Goal: Complete application form: Complete application form

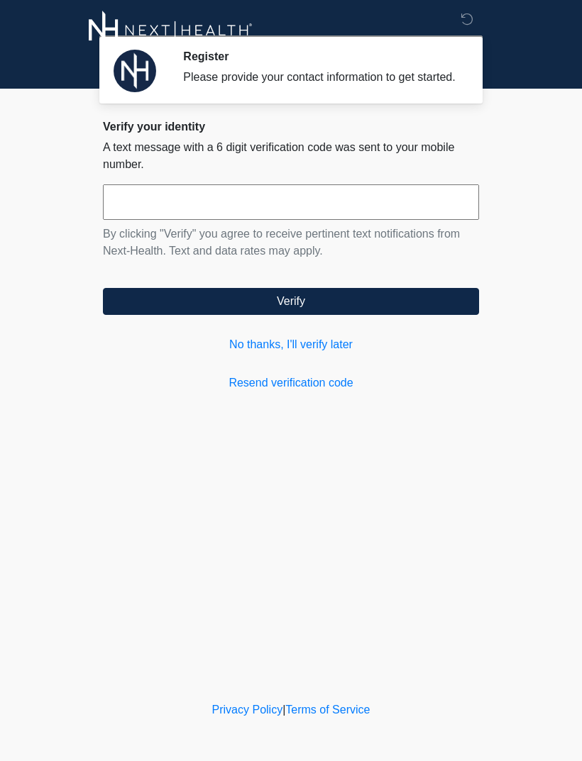
click at [309, 220] on input "text" at bounding box center [291, 201] width 376 height 35
type input "******"
click at [392, 315] on button "Verify" at bounding box center [291, 301] width 376 height 27
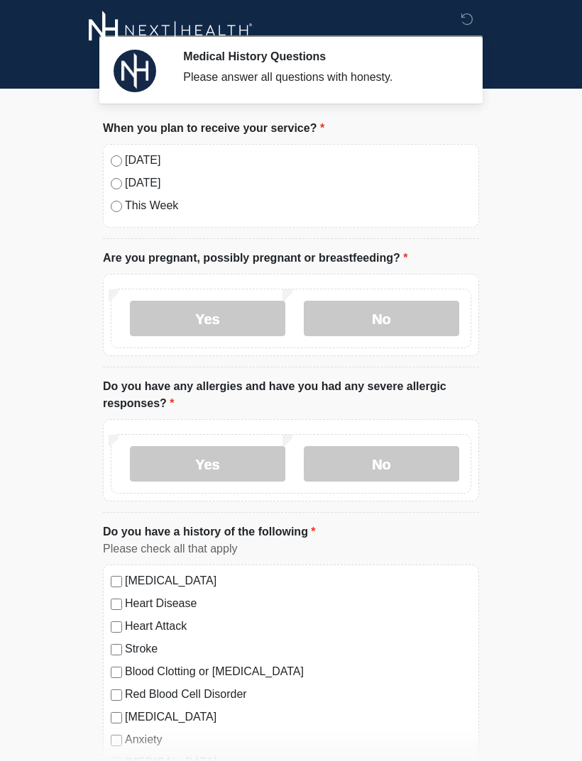
click at [125, 157] on label "[DATE]" at bounding box center [298, 160] width 346 height 17
click at [394, 335] on label "No" at bounding box center [381, 318] width 155 height 35
click at [383, 461] on label "No" at bounding box center [381, 463] width 155 height 35
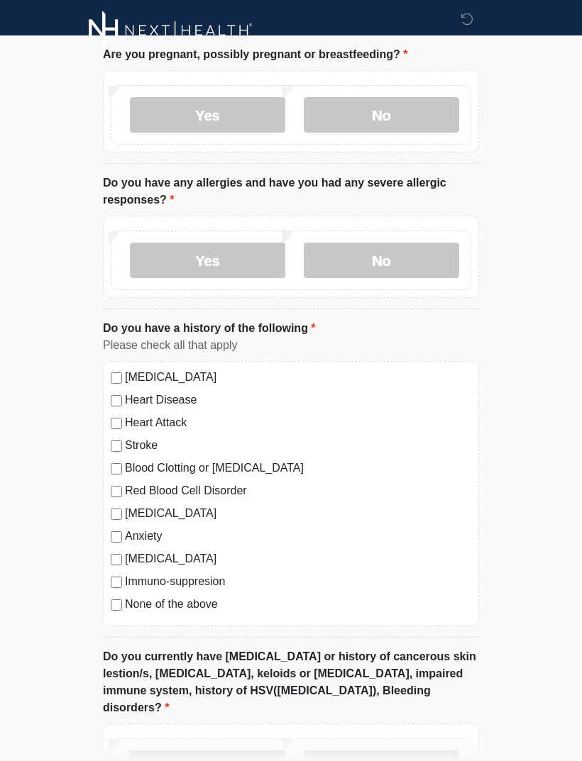
scroll to position [228, 0]
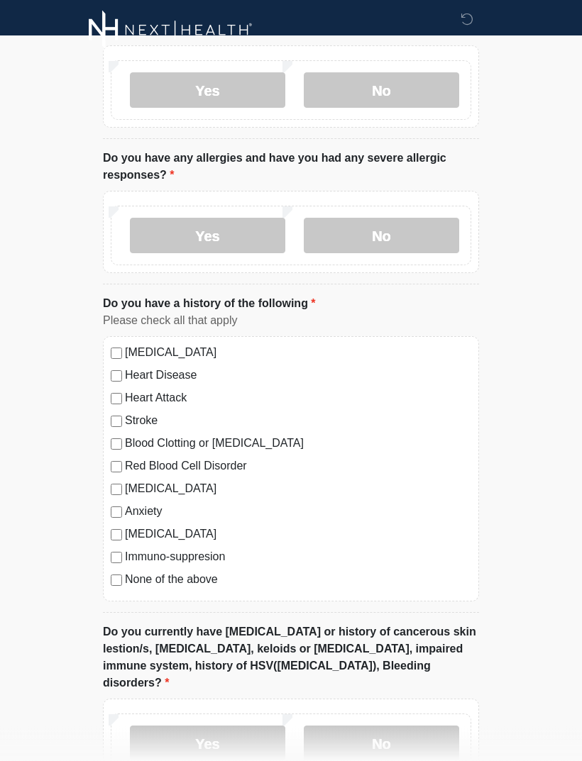
click at [369, 730] on label "No" at bounding box center [381, 743] width 155 height 35
click at [414, 726] on label "No" at bounding box center [381, 743] width 155 height 35
click at [393, 738] on label "No" at bounding box center [381, 743] width 155 height 35
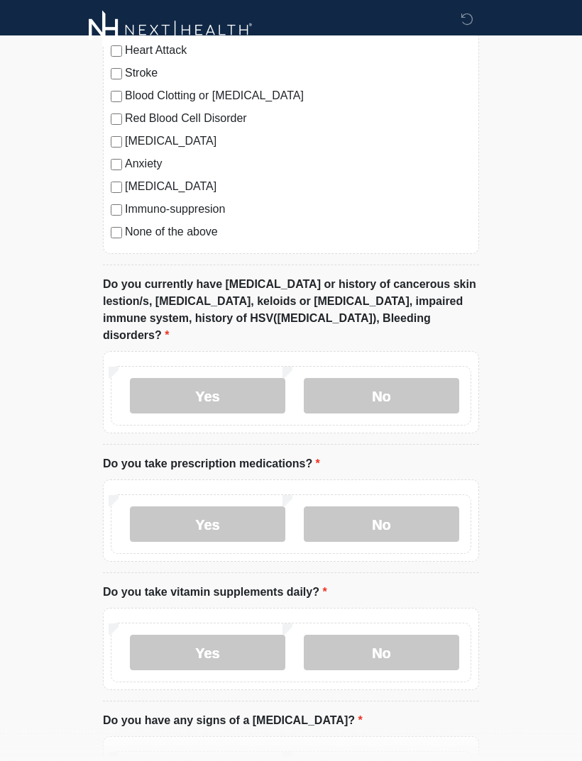
scroll to position [576, 0]
click at [215, 506] on label "Yes" at bounding box center [207, 523] width 155 height 35
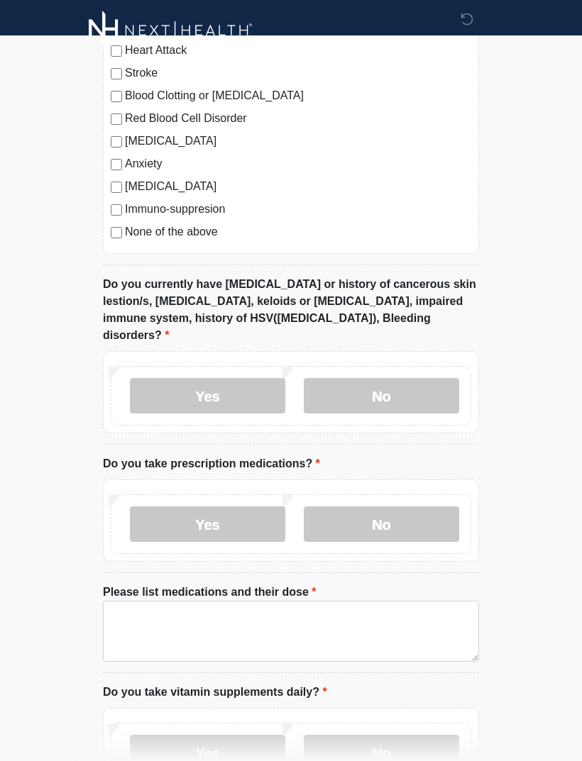
click at [406, 513] on label "No" at bounding box center [381, 523] width 155 height 35
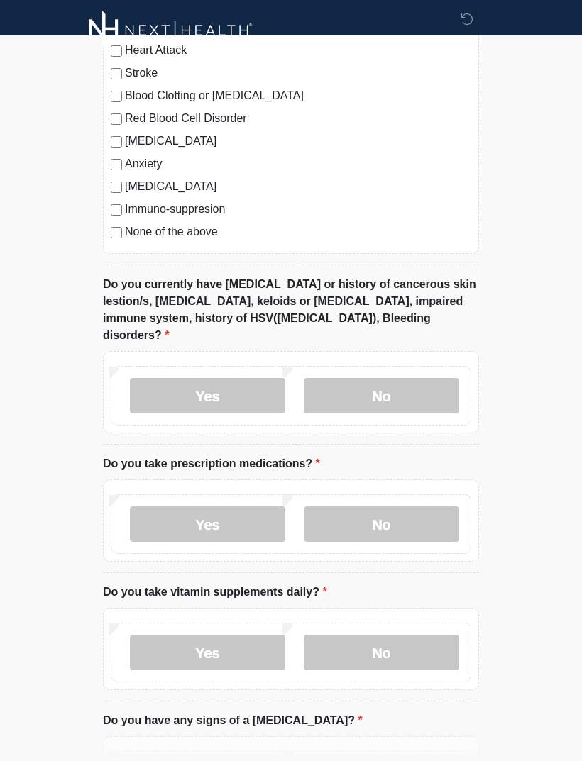
click at [410, 640] on label "No" at bounding box center [381, 652] width 155 height 35
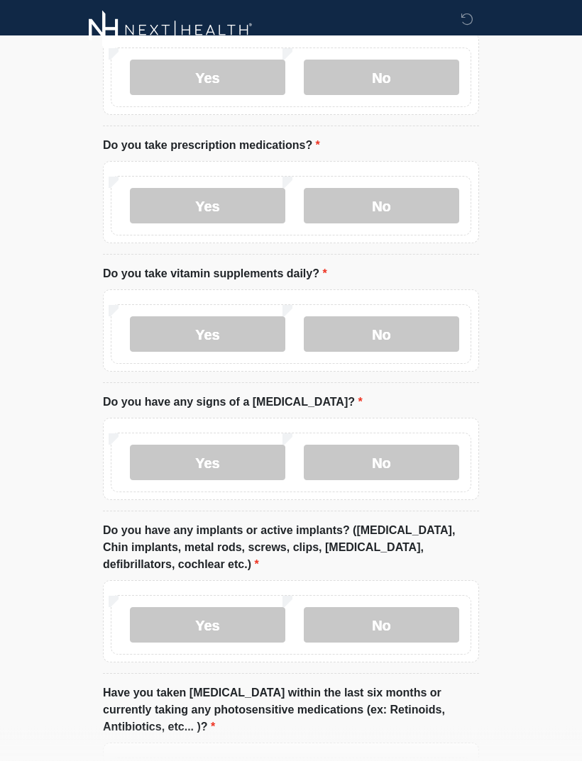
scroll to position [896, 0]
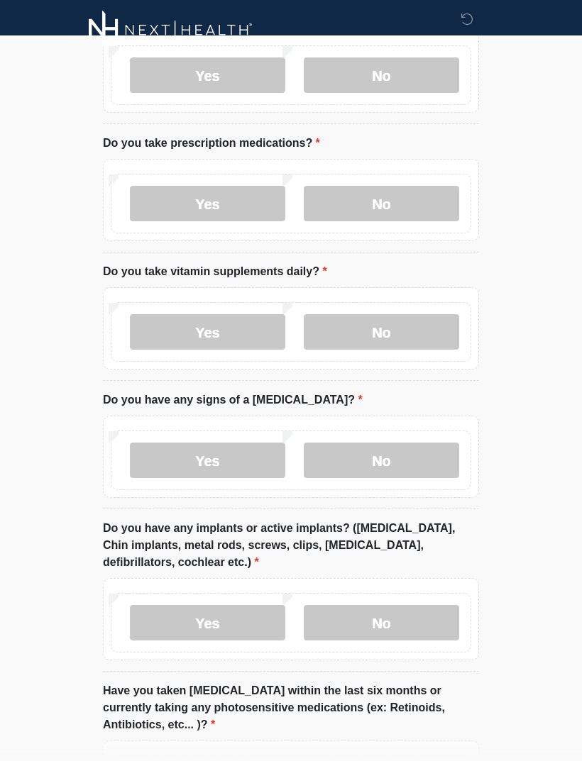
click at [417, 614] on label "No" at bounding box center [381, 623] width 155 height 35
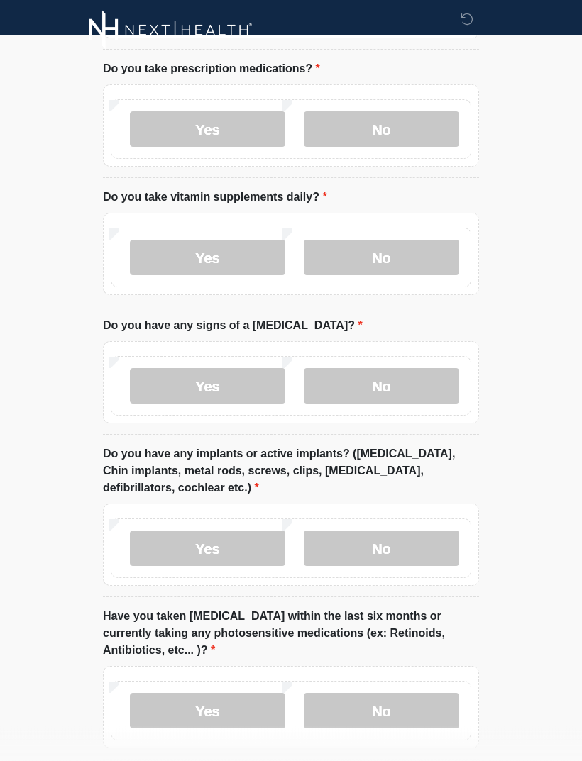
scroll to position [1019, 0]
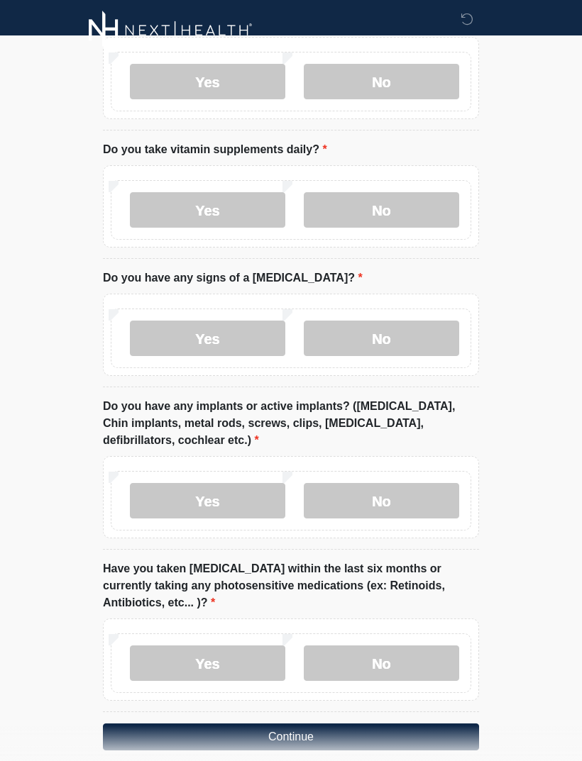
click at [400, 649] on label "No" at bounding box center [381, 662] width 155 height 35
click at [426, 724] on button "Continue" at bounding box center [291, 737] width 376 height 27
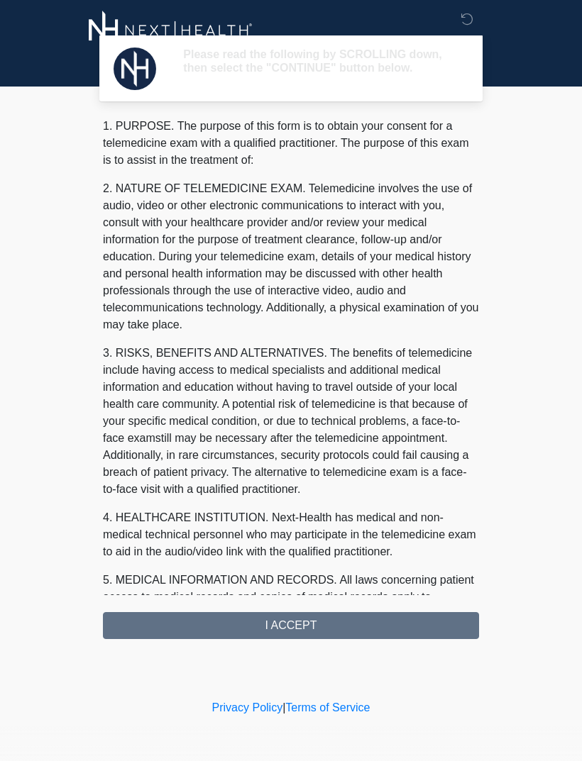
scroll to position [0, 0]
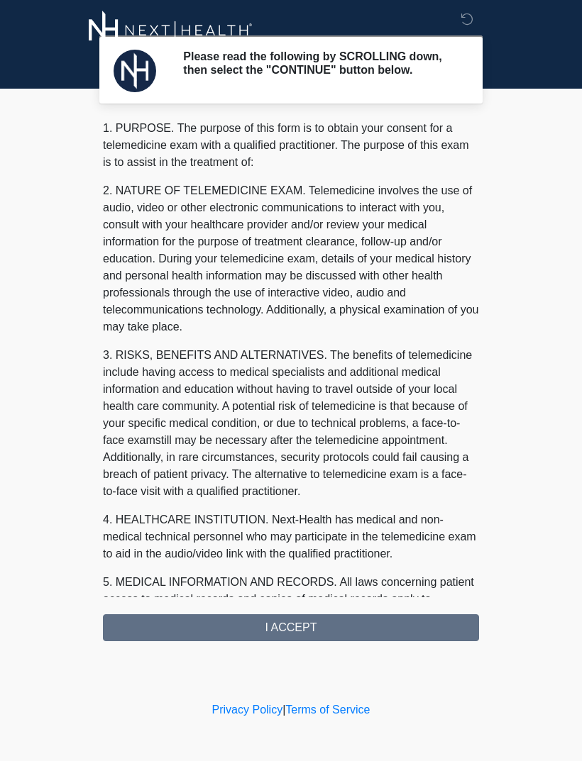
click at [411, 638] on div "1. PURPOSE. The purpose of this form is to obtain your consent for a telemedici…" at bounding box center [291, 380] width 376 height 521
click at [362, 649] on div "Please read the following by SCROLLING down, then select the "CONTINUE" button …" at bounding box center [291, 349] width 426 height 670
click at [379, 641] on div "1. PURPOSE. The purpose of this form is to obtain your consent for a telemedici…" at bounding box center [291, 380] width 376 height 521
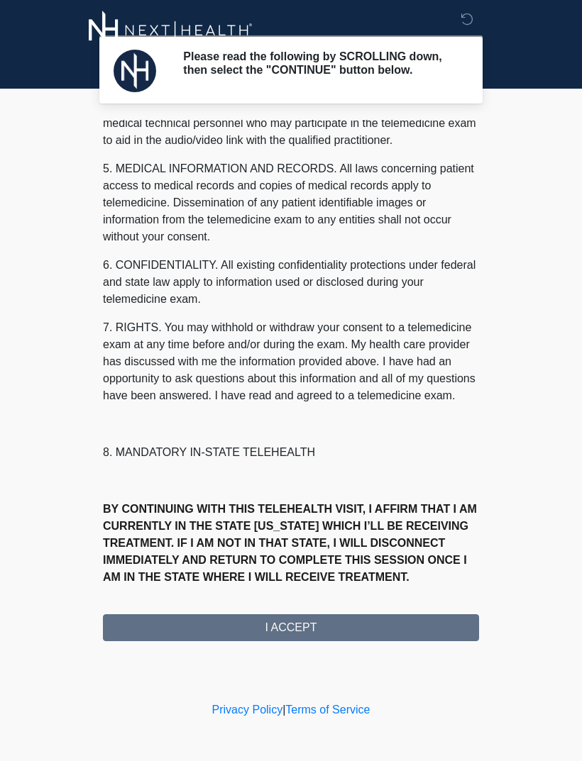
scroll to position [431, 0]
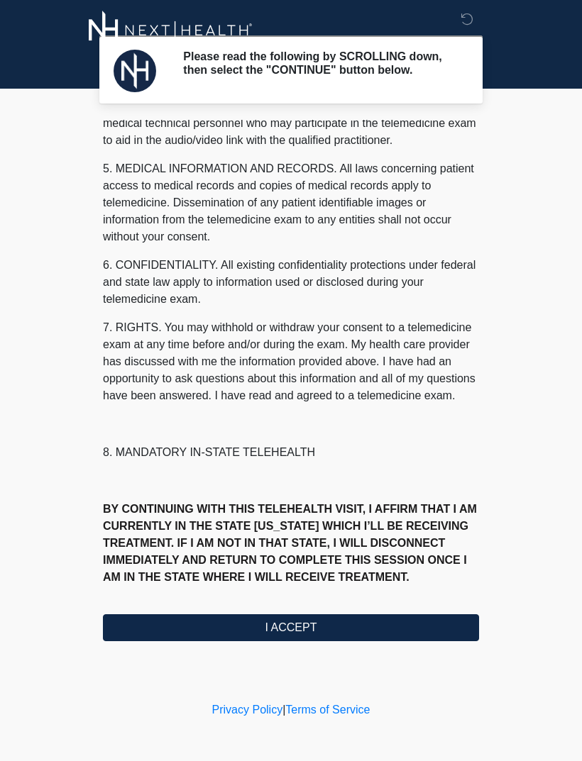
click at [326, 631] on button "I ACCEPT" at bounding box center [291, 627] width 376 height 27
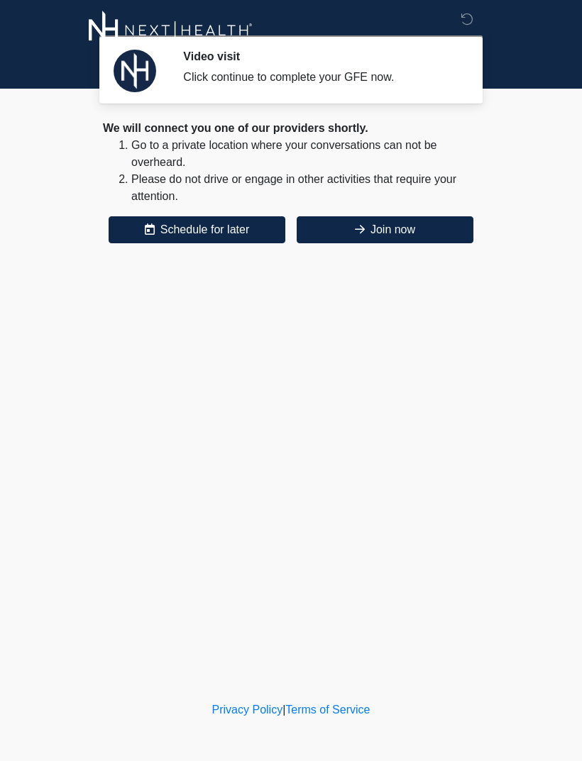
click at [405, 217] on button "Join now" at bounding box center [385, 229] width 177 height 27
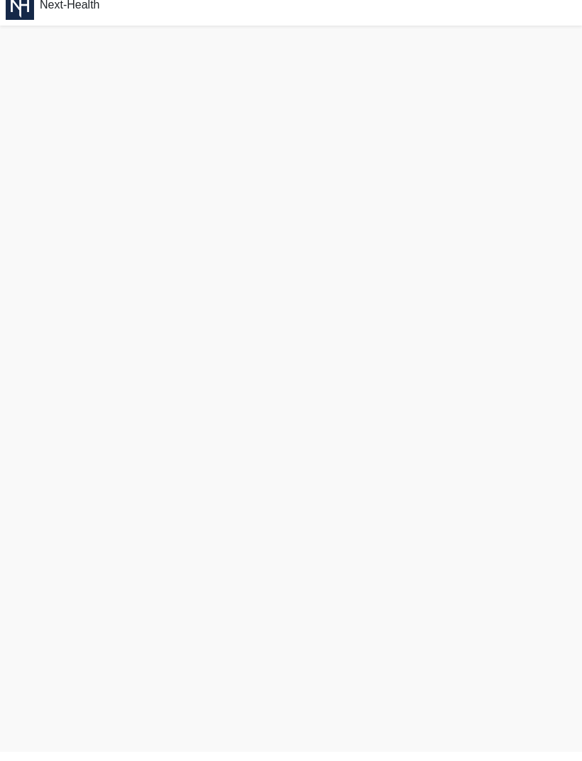
scroll to position [4, 0]
